Goal: Task Accomplishment & Management: Manage account settings

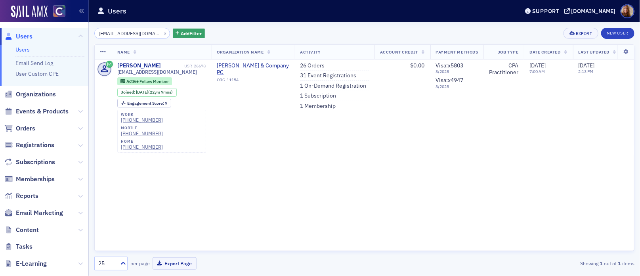
click at [320, 31] on div "angelacatterson@comcast.net × Add Filter Export New User" at bounding box center [364, 33] width 540 height 11
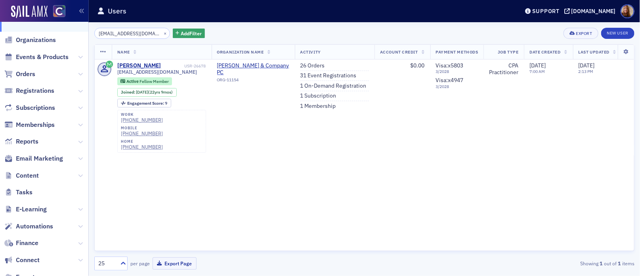
scroll to position [114, 0]
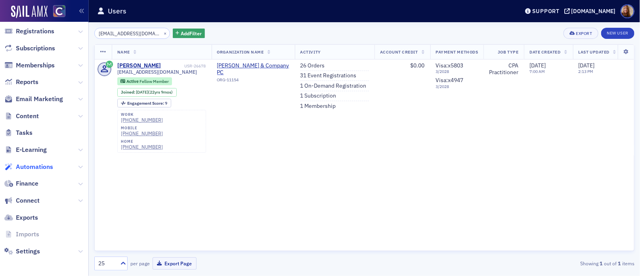
click at [34, 167] on span "Automations" at bounding box center [34, 166] width 37 height 9
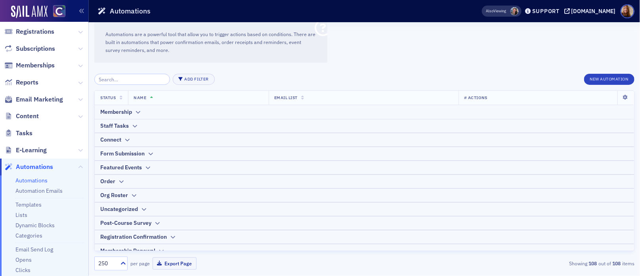
click at [485, 37] on div "Automations are a powerful tool that allow you to trigger actions based on cond…" at bounding box center [364, 149] width 551 height 254
click at [478, 48] on div "Automations are a powerful tool that allow you to trigger actions based on cond…" at bounding box center [364, 149] width 551 height 254
click at [412, 50] on div "Automations are a powerful tool that allow you to trigger actions based on cond…" at bounding box center [364, 149] width 551 height 254
click at [511, 44] on div "Automations are a powerful tool that allow you to trigger actions based on cond…" at bounding box center [364, 149] width 551 height 254
click at [485, 42] on div "Automations are a powerful tool that allow you to trigger actions based on cond…" at bounding box center [364, 149] width 551 height 254
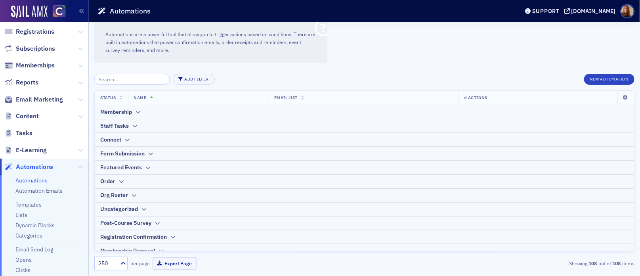
click at [466, 50] on div "Automations are a powerful tool that allow you to trigger actions based on cond…" at bounding box center [364, 149] width 551 height 254
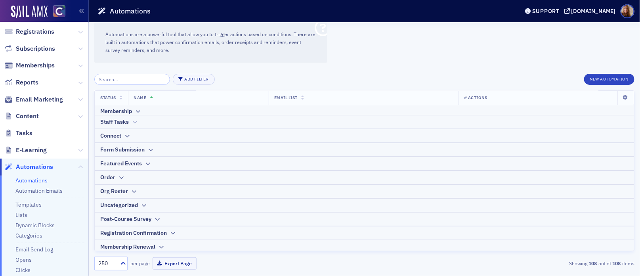
scroll to position [7, 0]
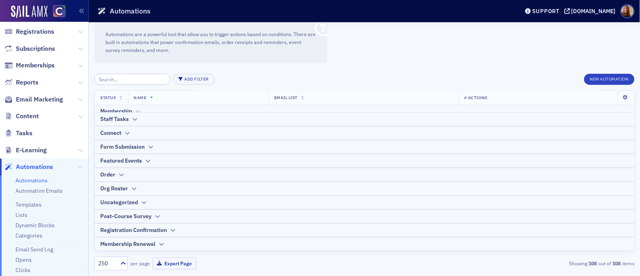
click at [137, 109] on icon at bounding box center [138, 111] width 6 height 5
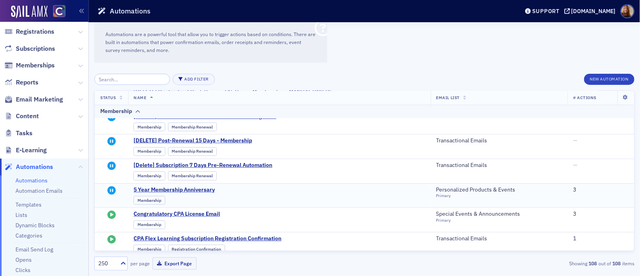
scroll to position [80, 0]
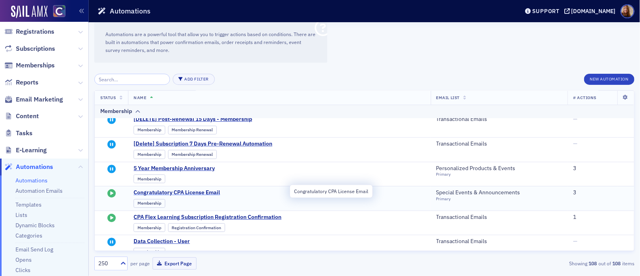
click at [204, 193] on span "Congratulatory CPA License Email" at bounding box center [211, 192] width 155 height 7
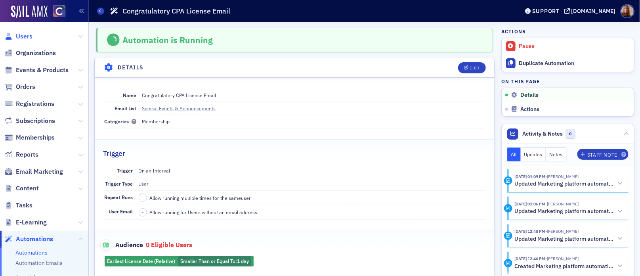
click at [23, 37] on span "Users" at bounding box center [24, 36] width 17 height 9
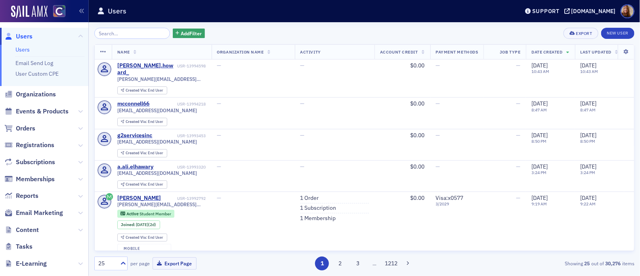
click at [137, 64] on div "regina.howard_" at bounding box center [146, 69] width 59 height 14
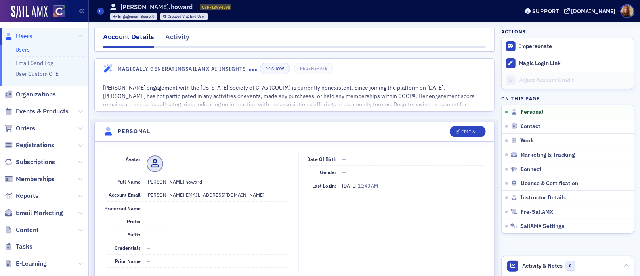
click at [25, 50] on link "Users" at bounding box center [22, 49] width 14 height 7
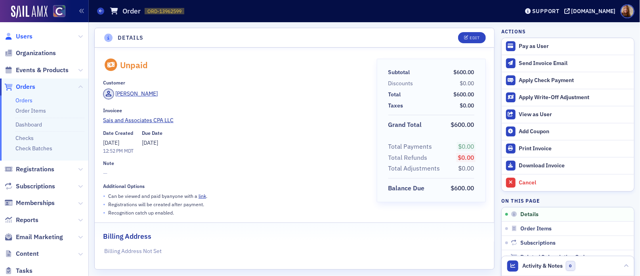
click at [26, 39] on span "Users" at bounding box center [24, 36] width 17 height 9
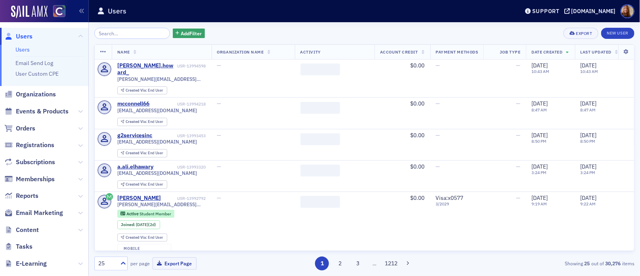
click at [116, 31] on input "search" at bounding box center [132, 33] width 76 height 11
click at [21, 127] on span "Orders" at bounding box center [25, 128] width 19 height 9
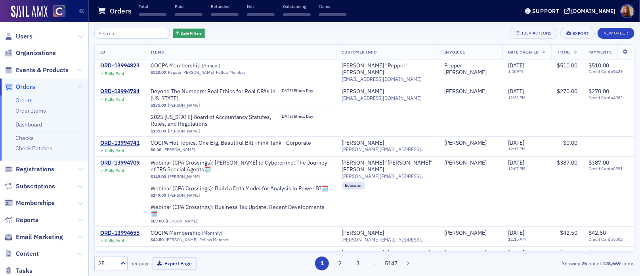
click at [103, 36] on input "search" at bounding box center [132, 33] width 76 height 11
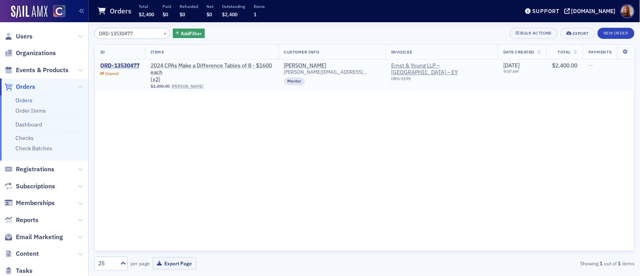
type input "ORD-13530477"
click at [128, 64] on div "ORD-13530477" at bounding box center [119, 65] width 39 height 7
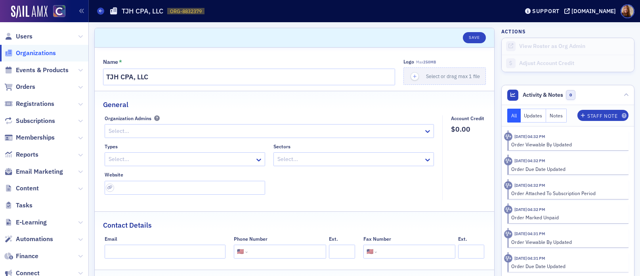
select select "US"
click at [28, 36] on span "Users" at bounding box center [24, 36] width 17 height 9
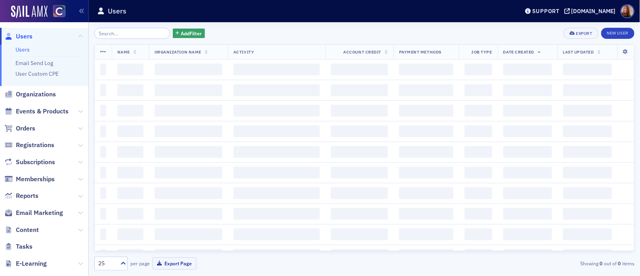
click at [120, 36] on input "search" at bounding box center [132, 33] width 76 height 11
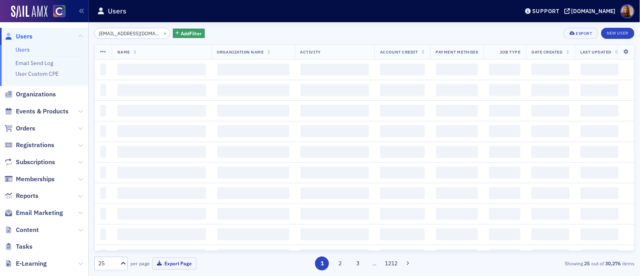
scroll to position [0, 13]
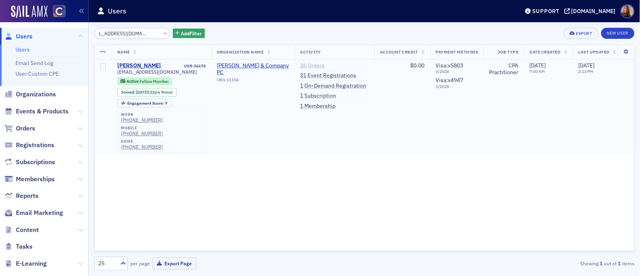
type input "[EMAIL_ADDRESS][DOMAIN_NAME]"
click at [310, 67] on link "26 Orders" at bounding box center [312, 65] width 25 height 7
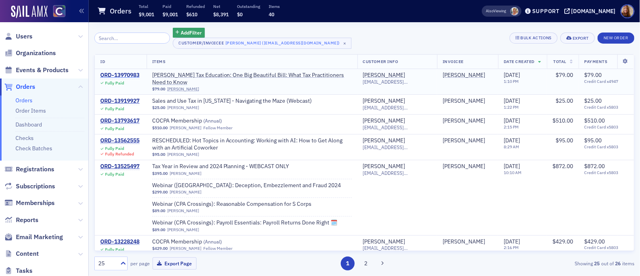
click at [124, 75] on div "ORD-13970983" at bounding box center [119, 75] width 39 height 7
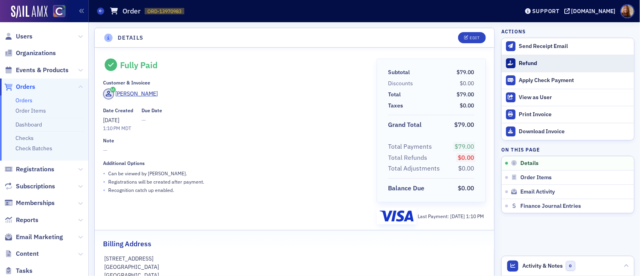
click at [521, 63] on div "Refund" at bounding box center [574, 63] width 111 height 7
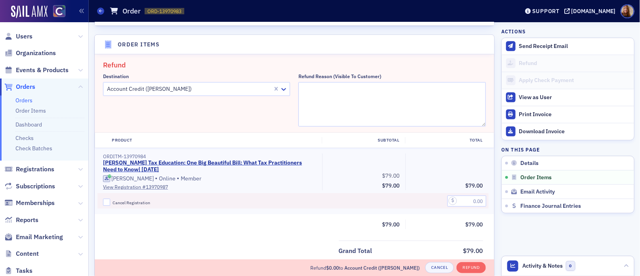
scroll to position [275, 0]
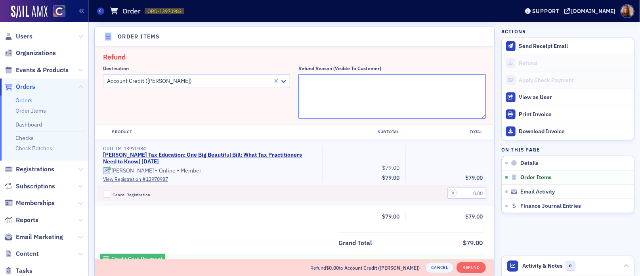
drag, startPoint x: 371, startPoint y: 88, endPoint x: 382, endPoint y: 88, distance: 11.1
click at [372, 88] on textarea "Refund Reason (Visible to Customer)" at bounding box center [391, 96] width 187 height 44
type textarea "unable to attend. rescheduled for [DATE]"
click at [105, 194] on input "Cancel Registration" at bounding box center [106, 194] width 7 height 7
checkbox input "true"
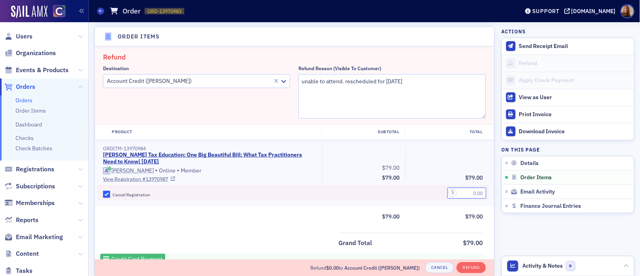
click at [468, 194] on input "text" at bounding box center [466, 192] width 39 height 11
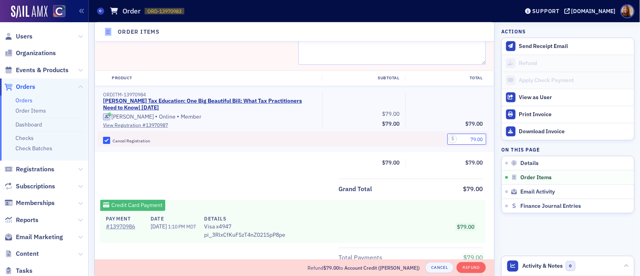
scroll to position [331, 0]
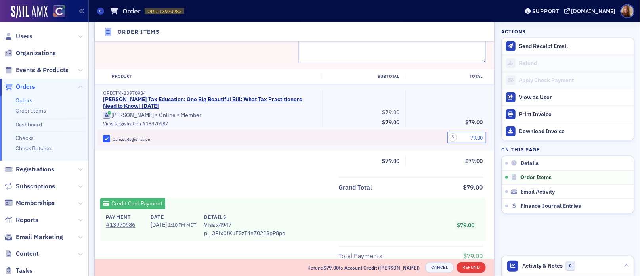
type input "79.00"
click at [464, 269] on button "Refund" at bounding box center [470, 267] width 29 height 11
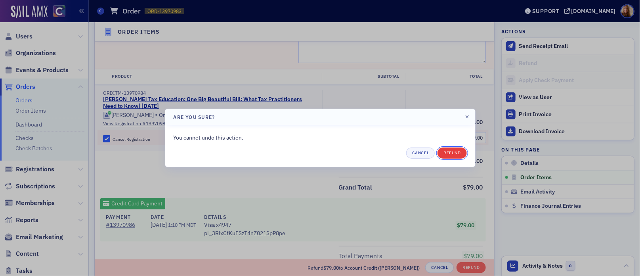
click at [458, 151] on button "Refund" at bounding box center [451, 152] width 29 height 11
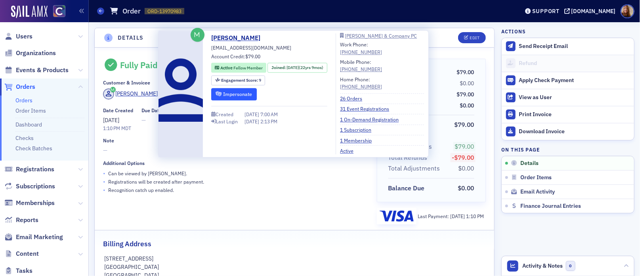
click at [250, 92] on button "Impersonate" at bounding box center [234, 94] width 46 height 12
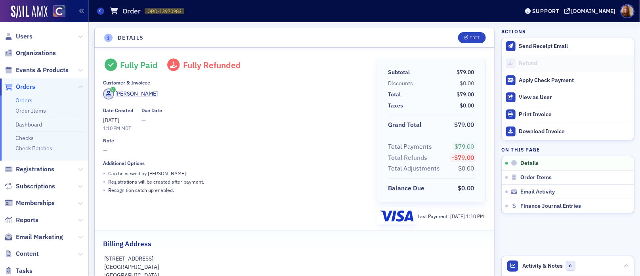
click at [258, 211] on div "Fully Paid Fully Refunded Customer & Invoicee Angela Catterson Date Created 7/1…" at bounding box center [234, 142] width 263 height 166
click at [27, 34] on span "Users" at bounding box center [24, 36] width 17 height 9
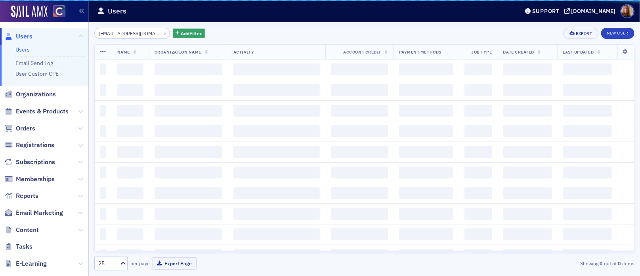
scroll to position [0, 13]
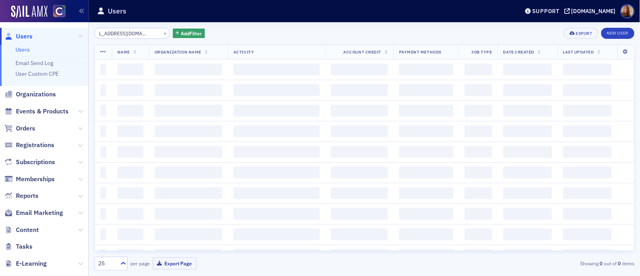
click at [120, 32] on input "angelacatterson@comcast.net" at bounding box center [132, 33] width 76 height 11
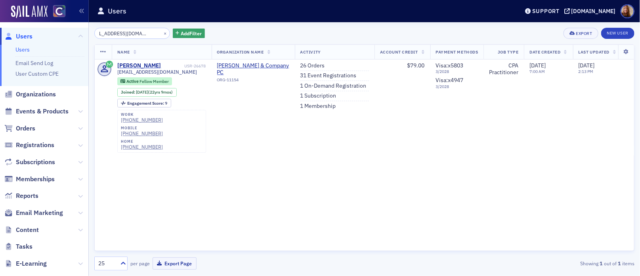
click at [120, 32] on input "angelacatterson@comcast.net" at bounding box center [132, 33] width 76 height 11
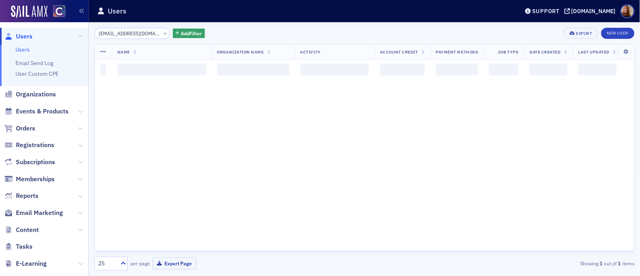
type input "myron3colo@msn.com"
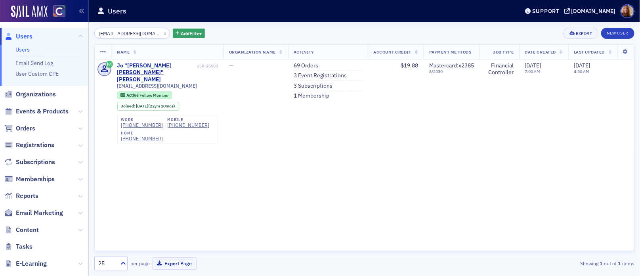
click at [279, 35] on div "myron3colo@msn.com × Add Filter Export New User" at bounding box center [364, 33] width 540 height 11
click at [305, 63] on link "69 Orders" at bounding box center [306, 65] width 25 height 7
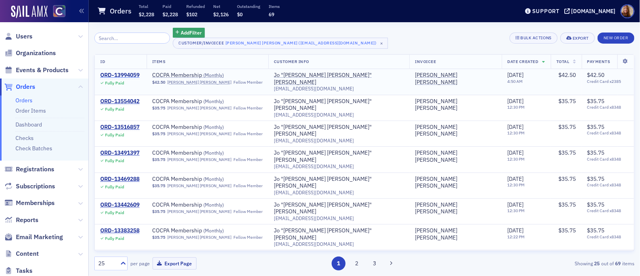
click at [111, 77] on div "ORD-13994059" at bounding box center [119, 75] width 39 height 7
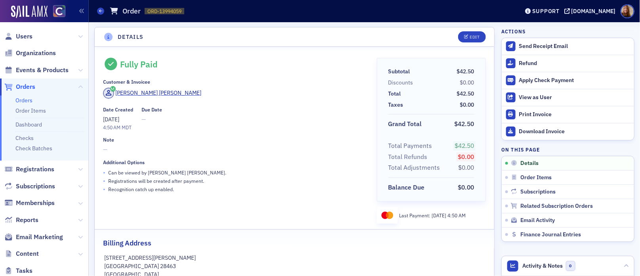
scroll to position [1, 0]
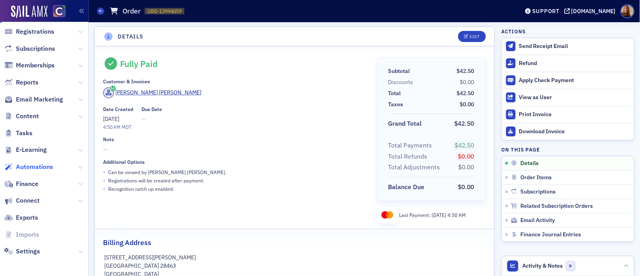
click at [32, 162] on span "Automations" at bounding box center [34, 166] width 37 height 9
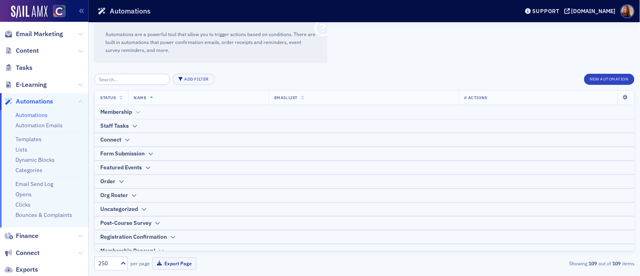
click at [138, 111] on icon at bounding box center [138, 112] width 6 height 5
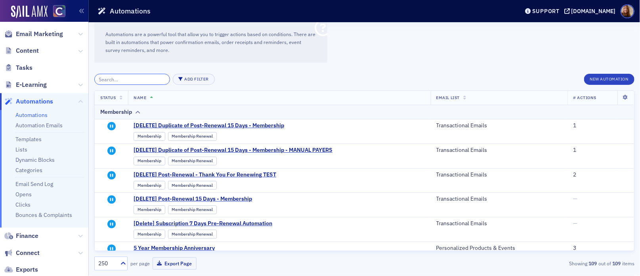
click at [113, 81] on input "search" at bounding box center [132, 79] width 76 height 11
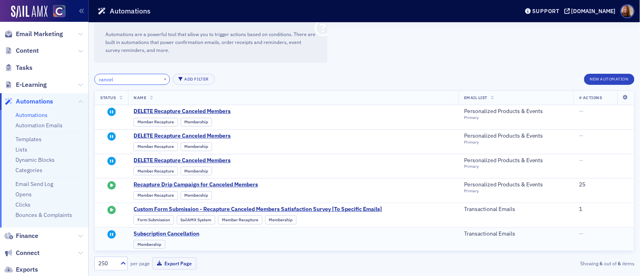
type input "cancel"
click at [177, 234] on span "Subscription Cancellation" at bounding box center [211, 233] width 155 height 7
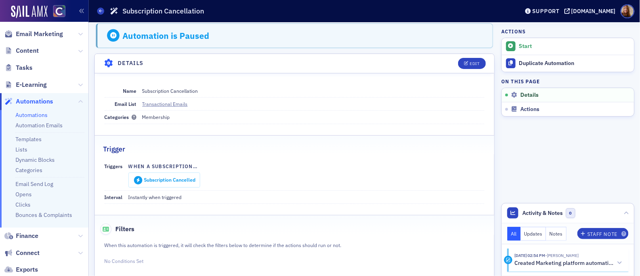
scroll to position [6, 0]
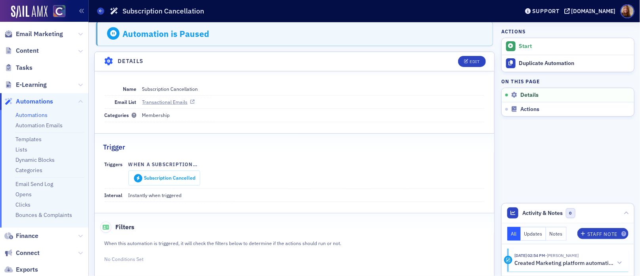
click at [155, 103] on link "Transactional Emails" at bounding box center [168, 101] width 53 height 7
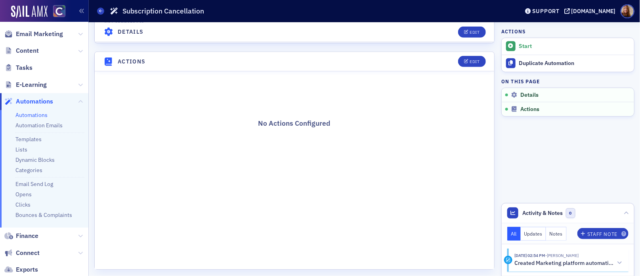
scroll to position [249, 0]
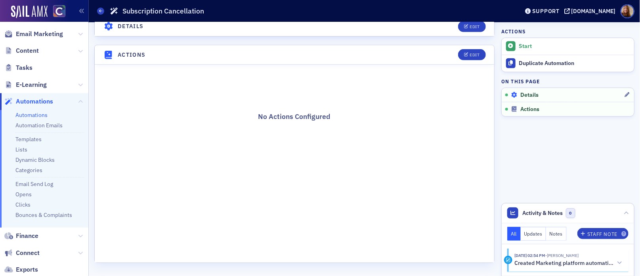
click at [525, 94] on span "Details" at bounding box center [529, 95] width 18 height 7
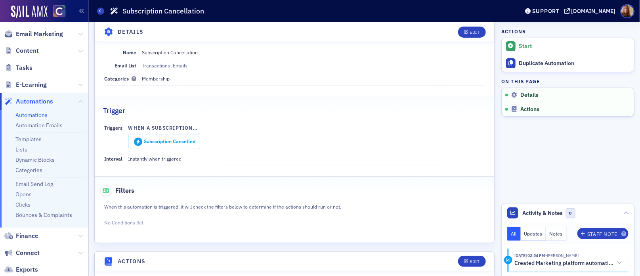
scroll to position [31, 0]
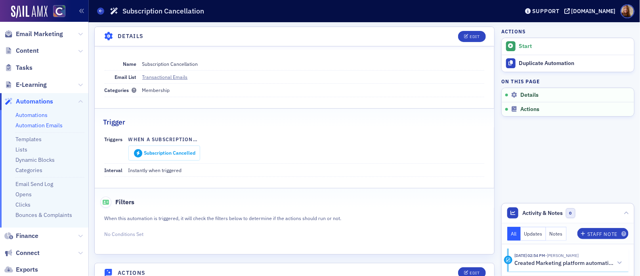
click at [42, 125] on link "Automation Emails" at bounding box center [38, 125] width 47 height 7
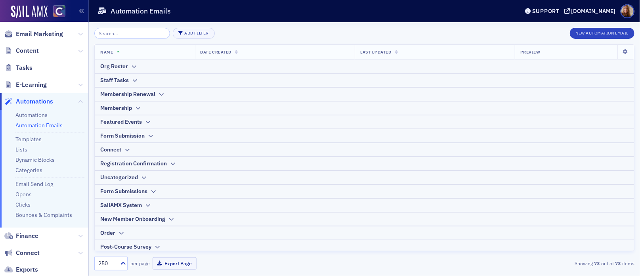
click at [127, 33] on input "search" at bounding box center [132, 33] width 76 height 11
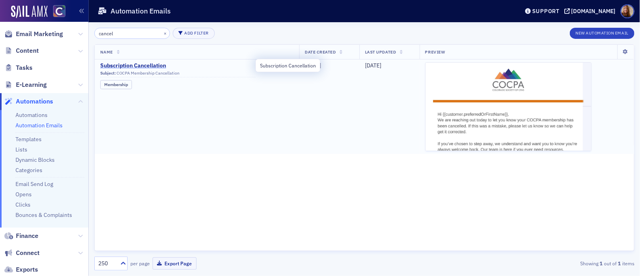
type input "cancel"
click at [149, 67] on span "Subscription Cancellation" at bounding box center [177, 65] width 155 height 7
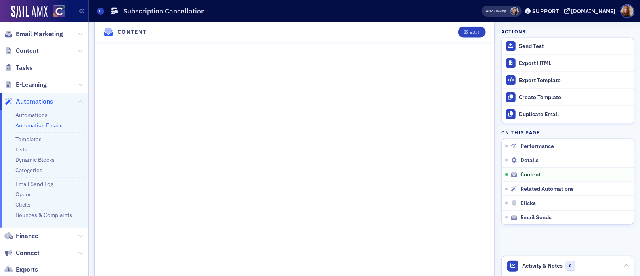
scroll to position [464, 0]
click at [625, 174] on icon "button" at bounding box center [627, 174] width 5 height 5
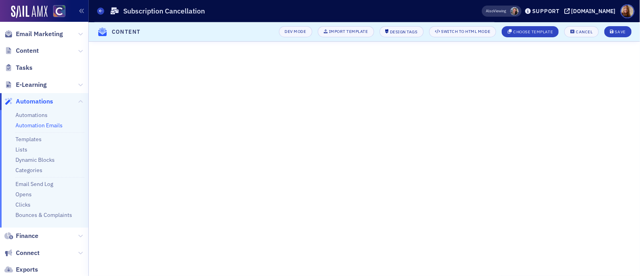
scroll to position [291, 0]
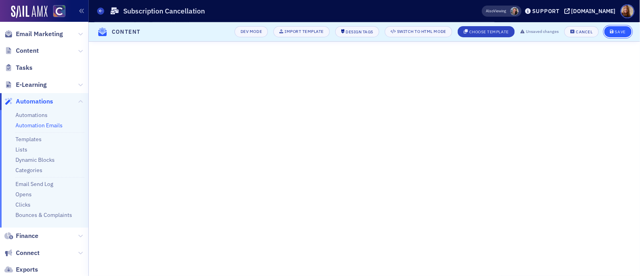
click at [622, 32] on div "Save" at bounding box center [620, 32] width 11 height 4
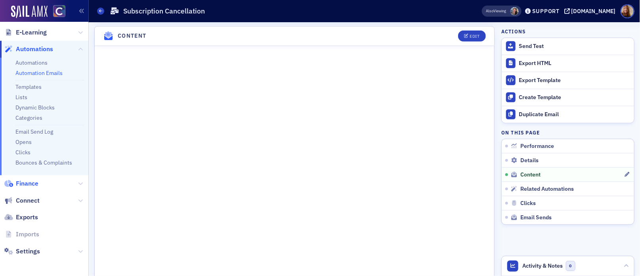
scroll to position [35, 0]
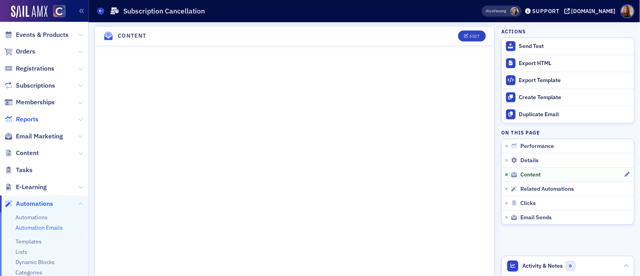
click at [31, 122] on span "Reports" at bounding box center [27, 119] width 23 height 9
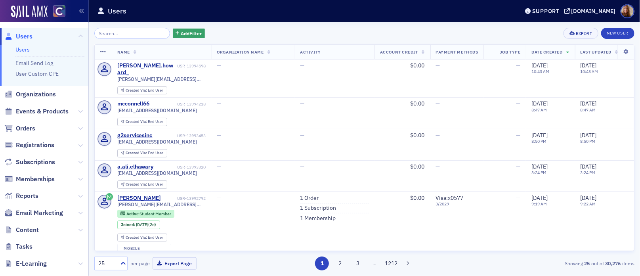
click at [136, 34] on input "search" at bounding box center [132, 33] width 76 height 11
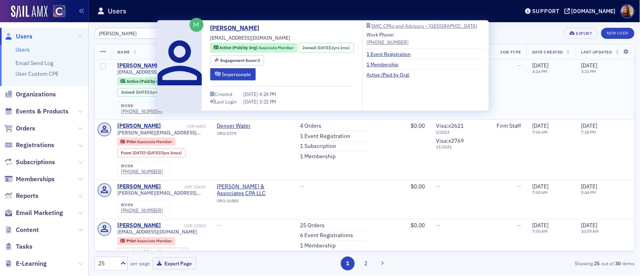
type input "brooke gumber"
click at [141, 66] on div "Brooke Gumber" at bounding box center [139, 65] width 44 height 7
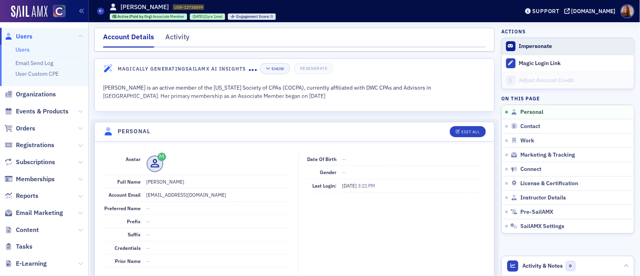
click at [536, 44] on button "Impersonate" at bounding box center [535, 46] width 33 height 7
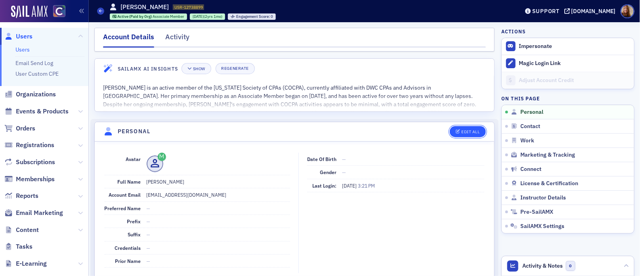
click at [462, 133] on div "Edit All" at bounding box center [470, 132] width 18 height 4
select select "US"
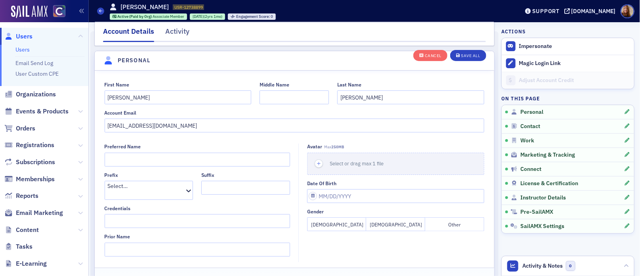
scroll to position [92, 0]
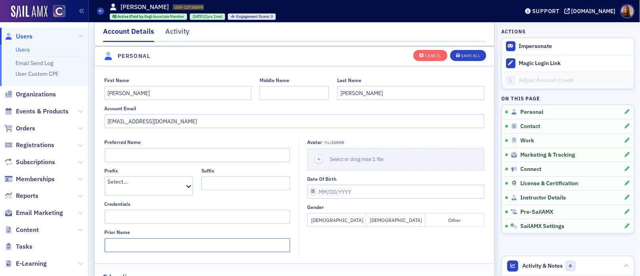
click at [118, 238] on input "Prior Name" at bounding box center [198, 245] width 186 height 14
type input "Gumber"
click at [347, 89] on input "Gumber" at bounding box center [410, 93] width 147 height 14
click at [349, 92] on input "Smith" at bounding box center [410, 93] width 147 height 14
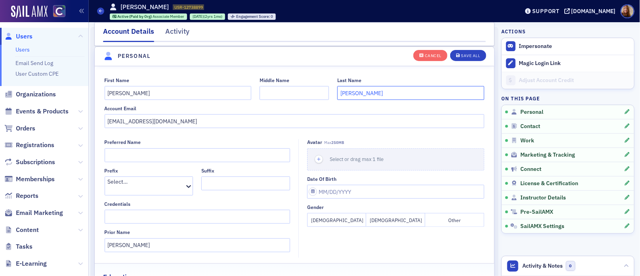
click at [349, 92] on input "Smith" at bounding box center [410, 93] width 147 height 14
type input "Lewis"
click at [119, 122] on input "bgumber@dwcadvisors.com" at bounding box center [295, 121] width 380 height 14
click at [121, 121] on input "bgumber@dwcadvisors.com" at bounding box center [295, 121] width 380 height 14
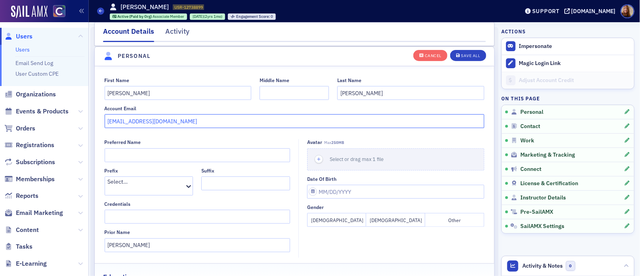
drag, startPoint x: 130, startPoint y: 122, endPoint x: 112, endPoint y: 122, distance: 17.8
click at [112, 122] on input "bgumber@dwcadvisors.com" at bounding box center [295, 121] width 380 height 14
type input "blewis@dwcadvisors.com"
click at [470, 57] on div "Save All" at bounding box center [470, 55] width 19 height 4
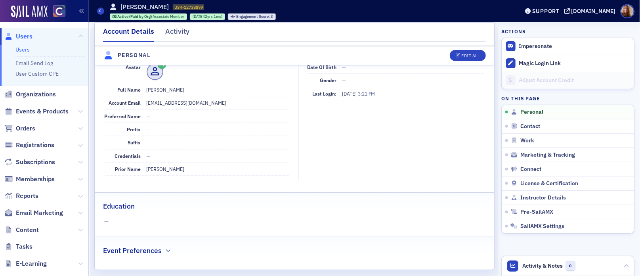
click at [184, 101] on dd "blewis@dwcadvisors.com" at bounding box center [219, 102] width 144 height 13
click at [391, 171] on fieldset "Date of Birth — Gender — Last Login: 8/11/2025 3:21 PM" at bounding box center [393, 121] width 190 height 121
click at [427, 152] on fieldset "Date of Birth — Gender — Last Login: 8/11/2025 3:21 PM" at bounding box center [393, 121] width 190 height 121
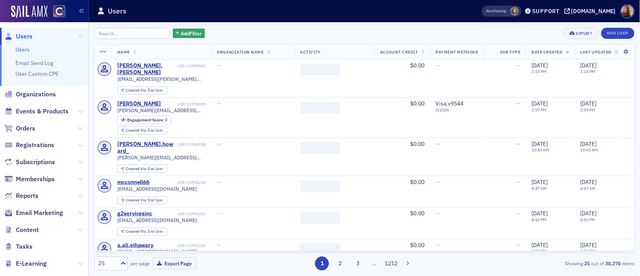
click at [116, 34] on input "search" at bounding box center [132, 33] width 76 height 11
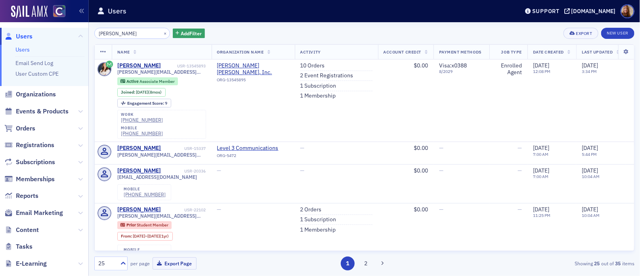
type input "[PERSON_NAME]"
click at [308, 66] on link "10 Orders" at bounding box center [312, 65] width 25 height 7
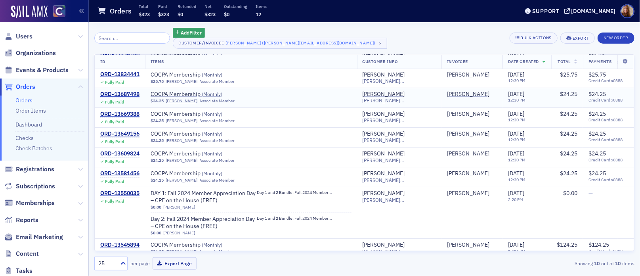
scroll to position [65, 0]
